Goal: Browse casually

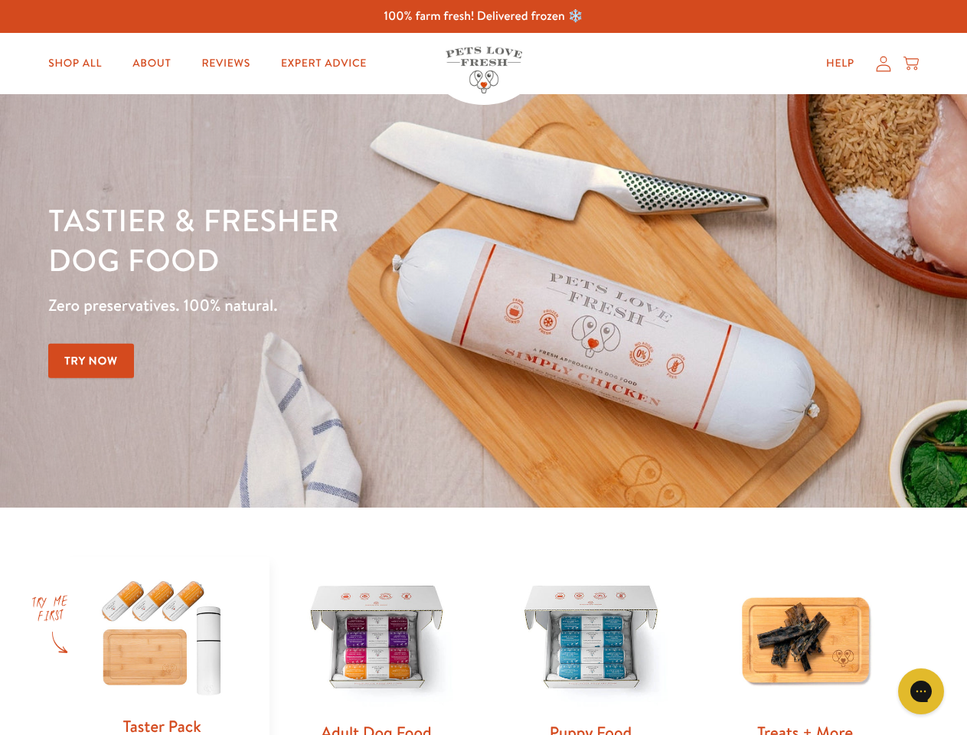
click at [483, 367] on div "Tastier & fresher dog food Zero preservatives. 100% natural. Try Now" at bounding box center [338, 301] width 580 height 202
click at [921, 691] on icon "Open gorgias live chat" at bounding box center [920, 691] width 15 height 15
